Goal: Information Seeking & Learning: Learn about a topic

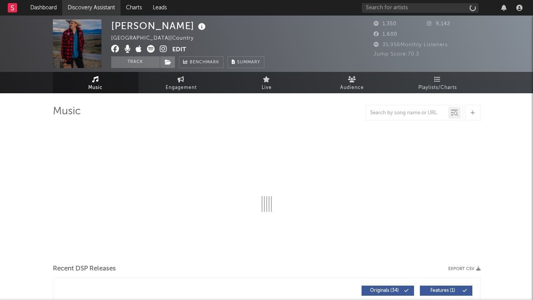
select select "6m"
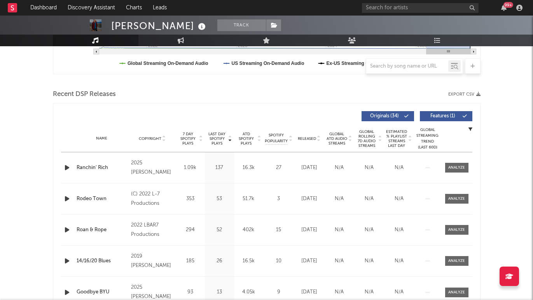
scroll to position [256, 0]
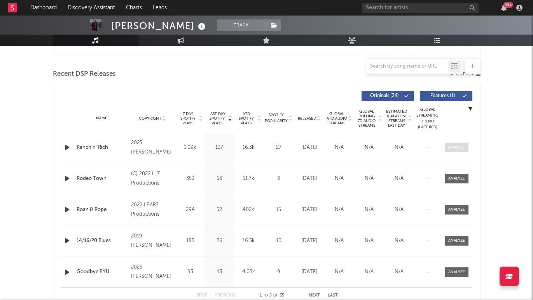
click at [457, 151] on span at bounding box center [456, 148] width 23 height 10
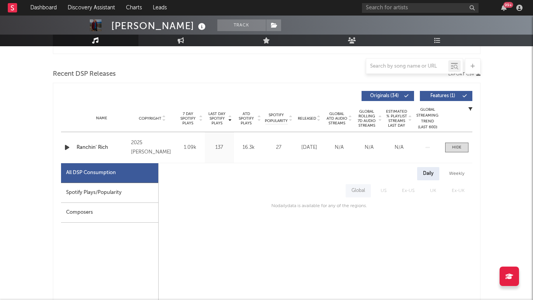
click at [68, 152] on icon "button" at bounding box center [67, 148] width 8 height 10
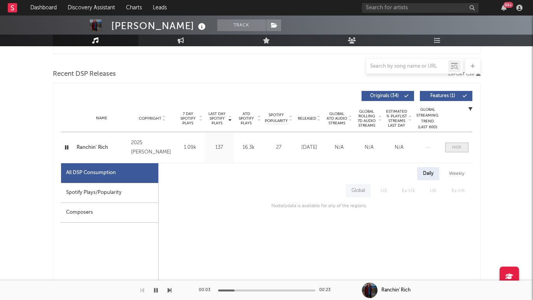
click at [457, 148] on div at bounding box center [456, 148] width 9 height 6
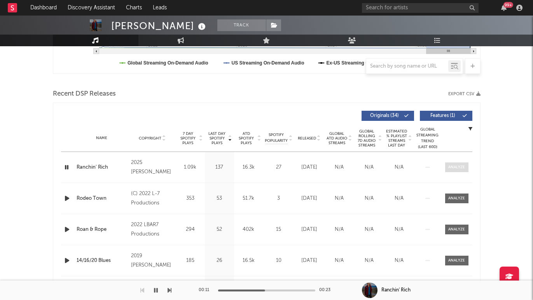
scroll to position [234, 0]
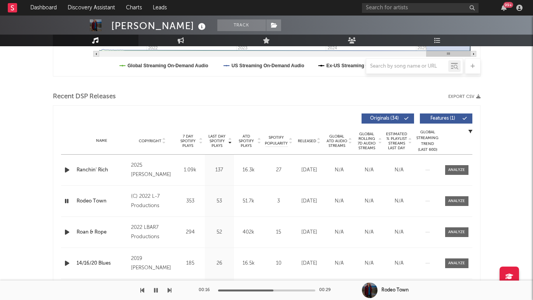
click at [67, 200] on icon "button" at bounding box center [66, 201] width 7 height 10
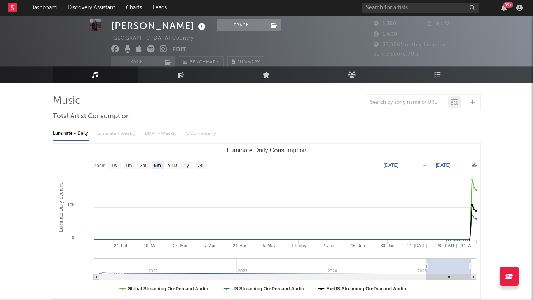
scroll to position [19, 0]
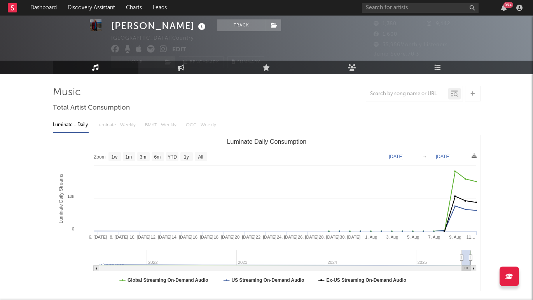
type input "2025-07-08"
select select "1m"
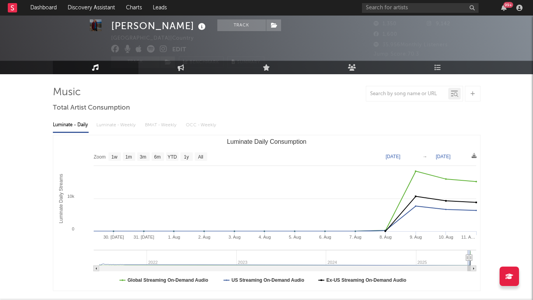
type input "2025-07-15"
select select "1m"
type input "2025-07-08"
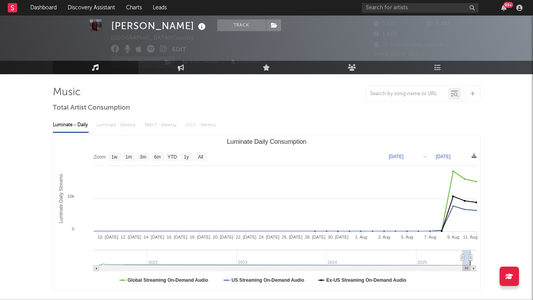
drag, startPoint x: 427, startPoint y: 256, endPoint x: 462, endPoint y: 263, distance: 36.0
click at [462, 263] on g "Luminate Daily Consumption" at bounding box center [285, 260] width 382 height 21
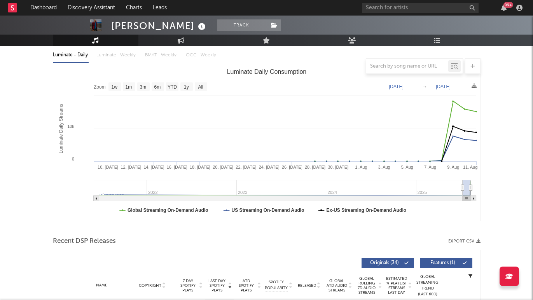
scroll to position [75, 0]
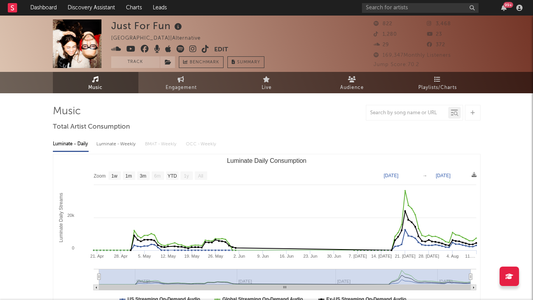
select select "1w"
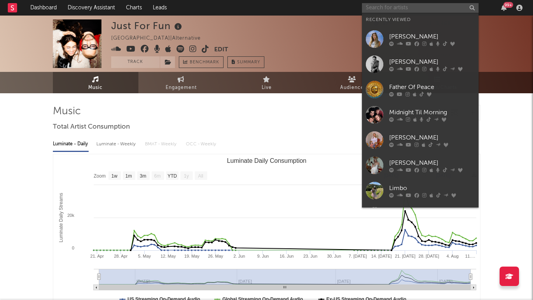
click at [409, 10] on input "text" at bounding box center [420, 8] width 117 height 10
type input "s"
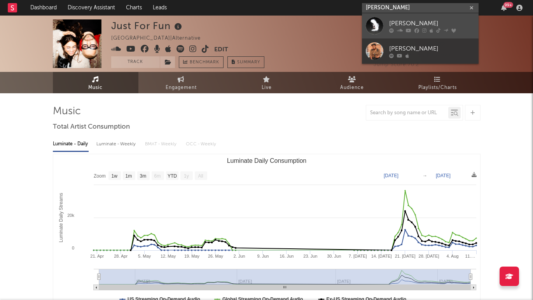
type input "ashley sie"
click at [422, 22] on div "Ashley Sienna" at bounding box center [431, 23] width 85 height 9
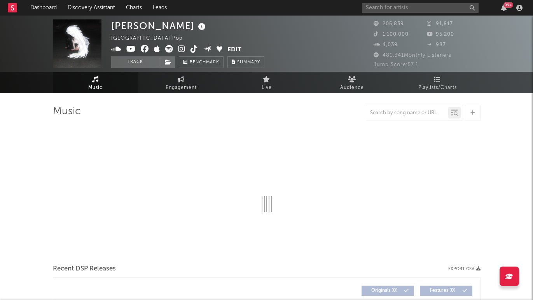
select select "6m"
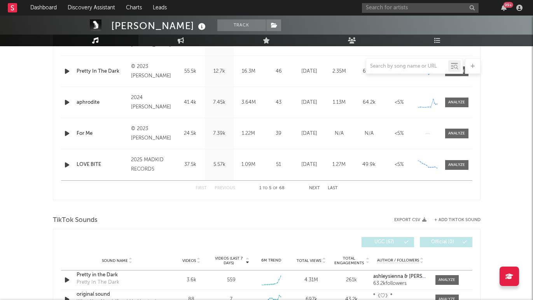
scroll to position [385, 0]
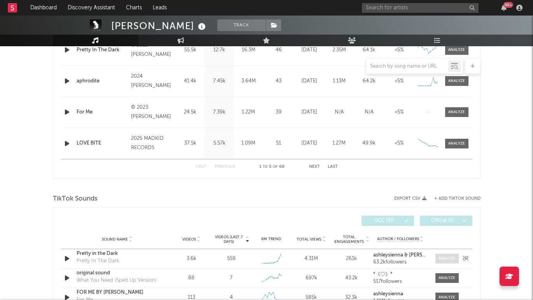
click at [446, 256] on div at bounding box center [446, 259] width 17 height 6
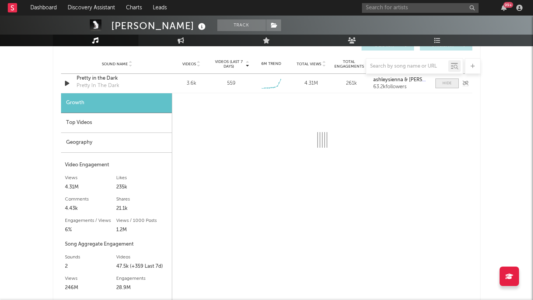
scroll to position [560, 0]
select select "6m"
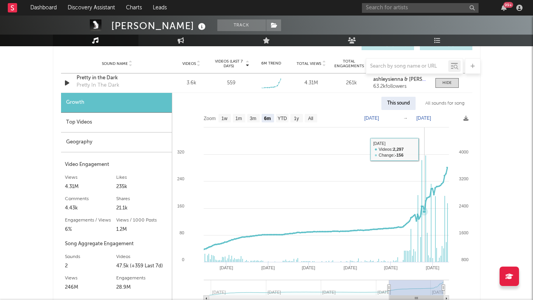
scroll to position [542, 0]
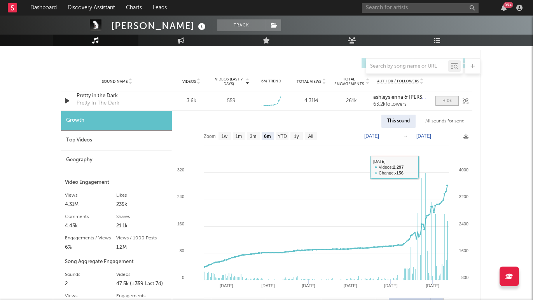
click at [447, 104] on span at bounding box center [446, 101] width 23 height 10
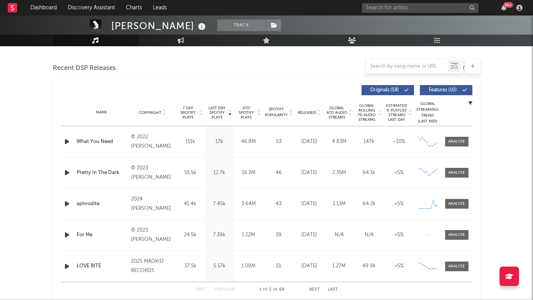
scroll to position [266, 0]
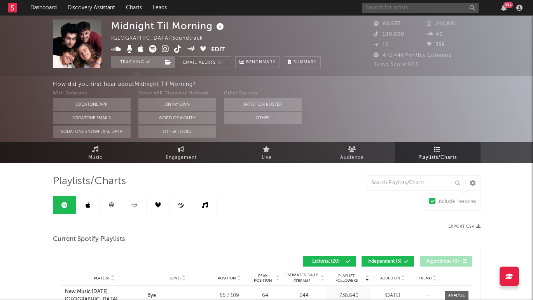
click at [385, 7] on input "text" at bounding box center [420, 8] width 117 height 10
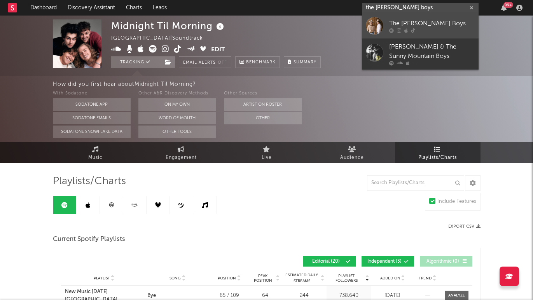
type input "the martin boys"
click at [404, 18] on link "The Martin Boys" at bounding box center [420, 25] width 117 height 25
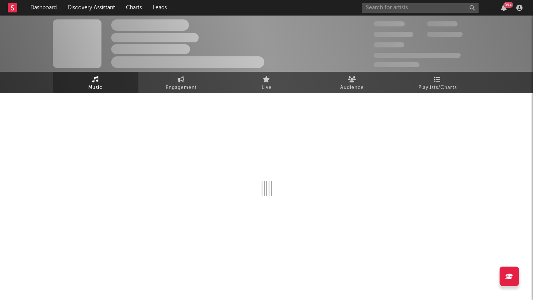
select select "1w"
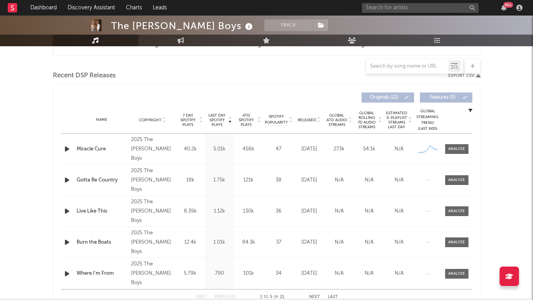
scroll to position [257, 0]
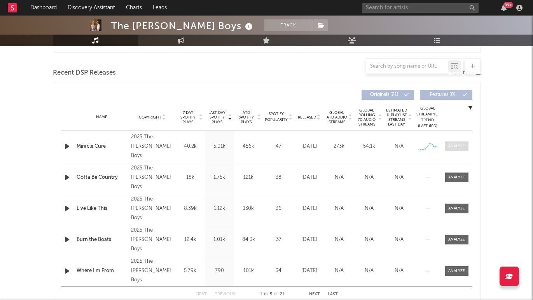
click at [452, 148] on div at bounding box center [456, 146] width 17 height 6
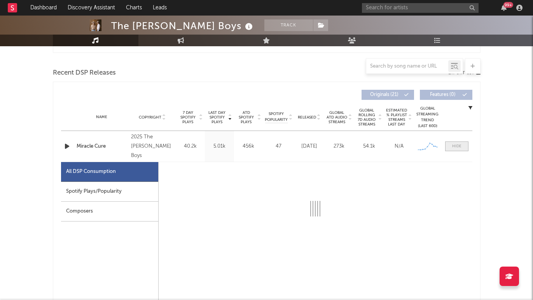
select select "1w"
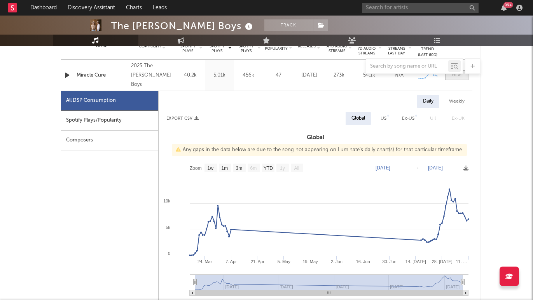
scroll to position [365, 0]
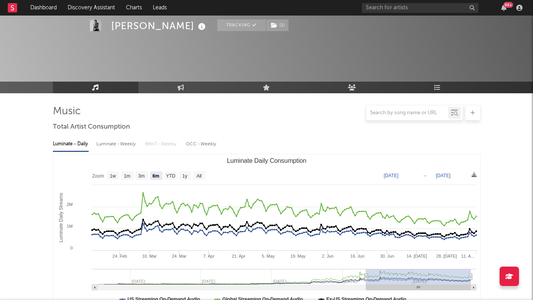
select select "6m"
select select "1w"
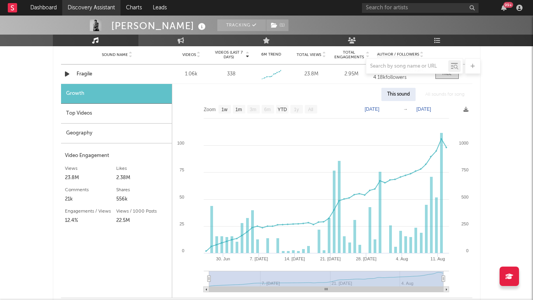
scroll to position [569, 0]
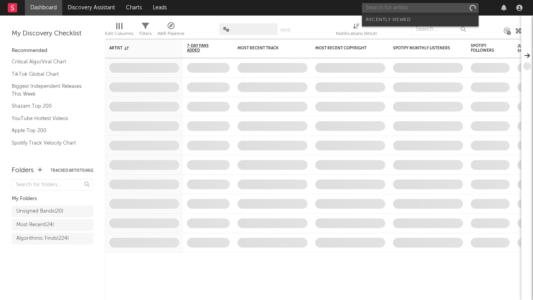
click at [411, 9] on input "text" at bounding box center [420, 8] width 117 height 10
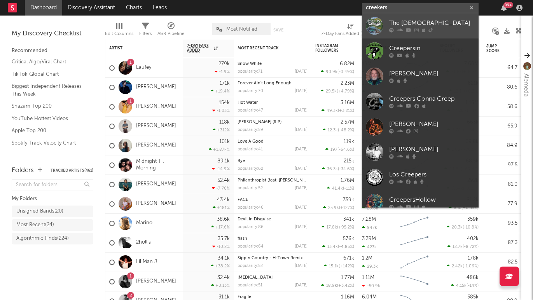
type input "creekers"
click at [400, 21] on div "The [DEMOGRAPHIC_DATA]" at bounding box center [431, 23] width 85 height 9
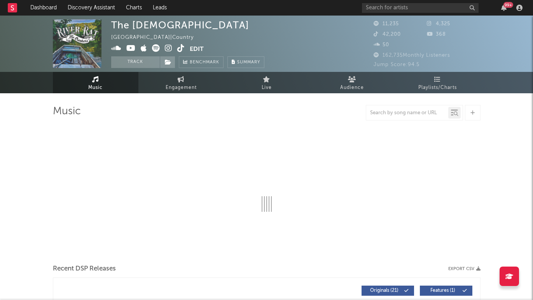
select select "6m"
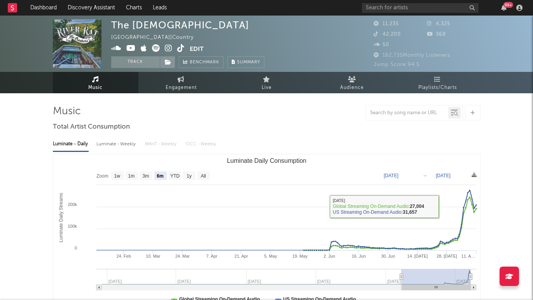
click at [122, 140] on div "Luminate - Weekly" at bounding box center [116, 144] width 41 height 13
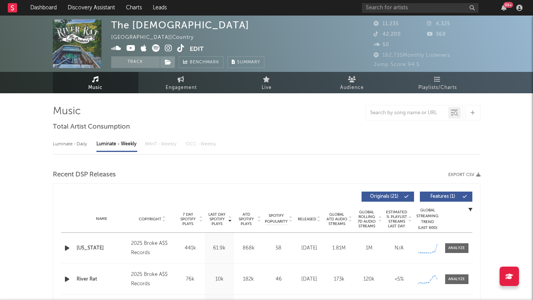
select select "1w"
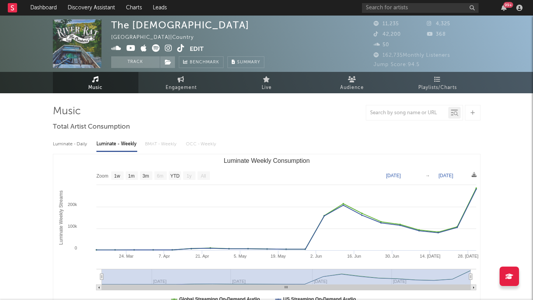
click at [72, 143] on div "Luminate - Daily" at bounding box center [71, 144] width 36 height 13
select select "6m"
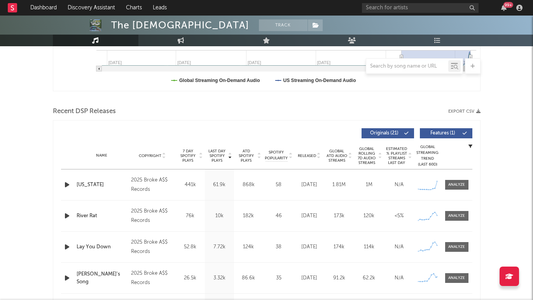
scroll to position [250, 0]
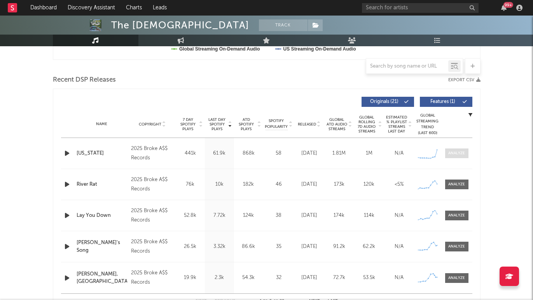
click at [458, 153] on div at bounding box center [456, 153] width 17 height 6
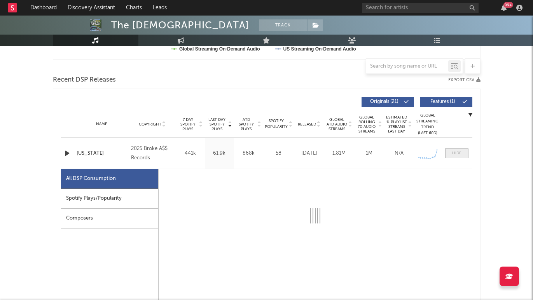
select select "1w"
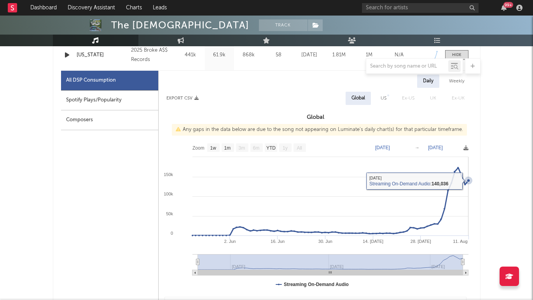
scroll to position [347, 0]
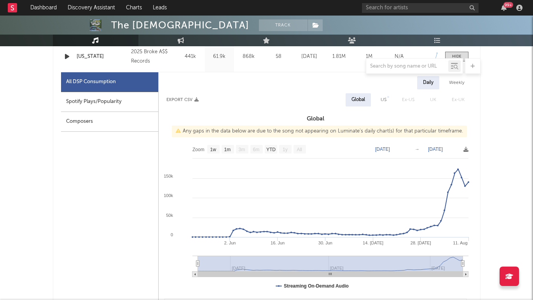
click at [384, 101] on div "US" at bounding box center [383, 99] width 6 height 9
select select "1w"
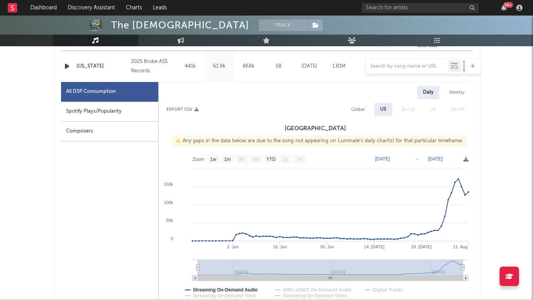
scroll to position [336, 0]
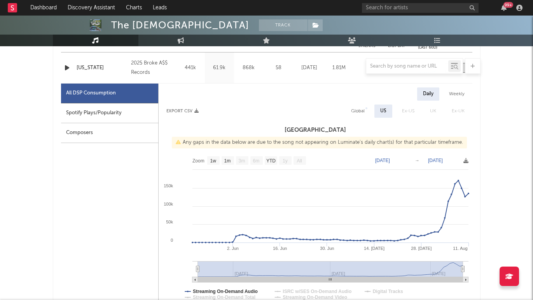
click at [360, 110] on div "Global" at bounding box center [358, 110] width 14 height 9
select select "1w"
